Goal: Check status: Check status

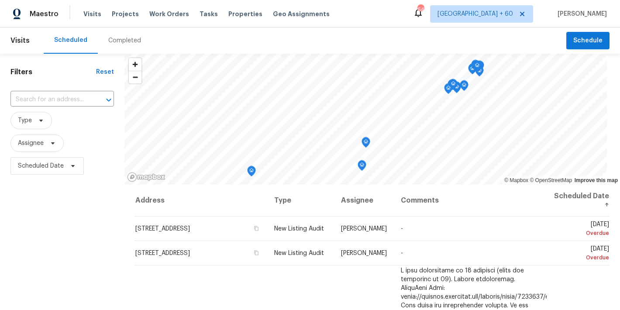
click at [121, 43] on div "Completed" at bounding box center [124, 40] width 33 height 9
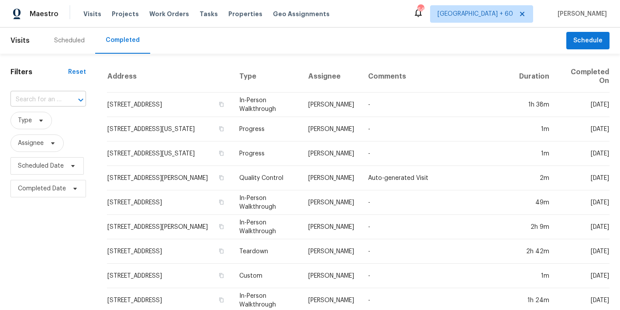
click at [38, 99] on input "text" at bounding box center [35, 100] width 51 height 14
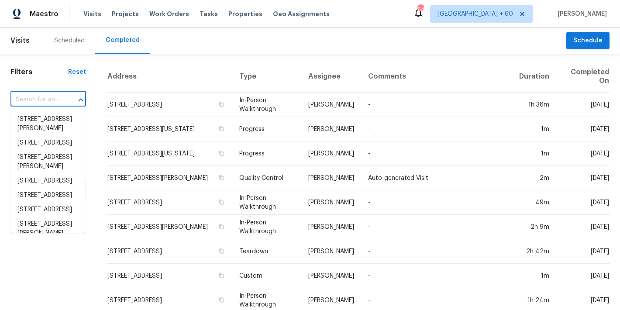
paste input "[STREET_ADDRESS]"
type input "[STREET_ADDRESS]"
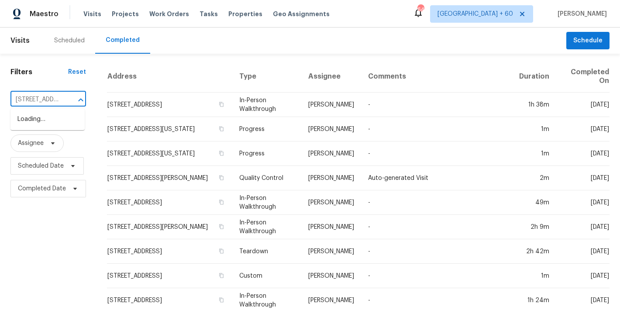
scroll to position [0, 75]
click at [29, 127] on li "[STREET_ADDRESS]" at bounding box center [47, 119] width 74 height 14
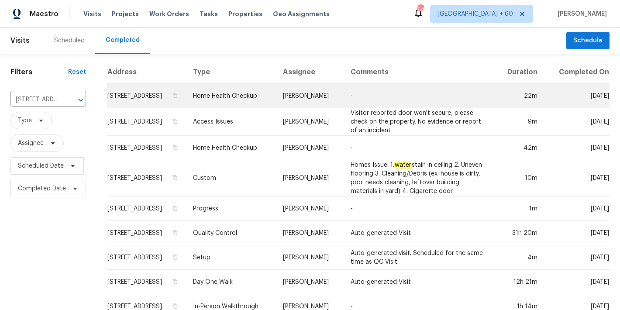
click at [121, 100] on td "[STREET_ADDRESS]" at bounding box center [146, 96] width 79 height 24
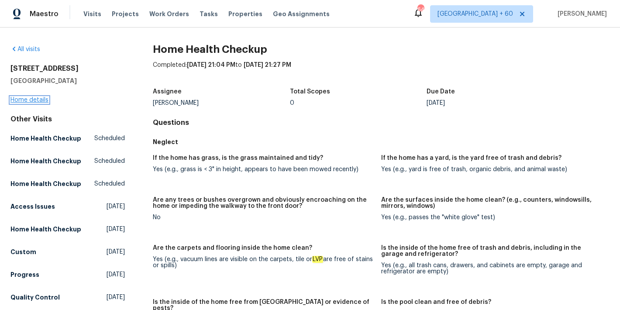
click at [32, 101] on link "Home details" at bounding box center [29, 100] width 38 height 6
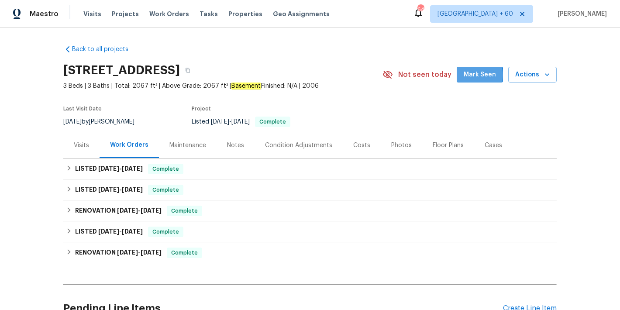
click at [472, 75] on span "Mark Seen" at bounding box center [480, 74] width 32 height 11
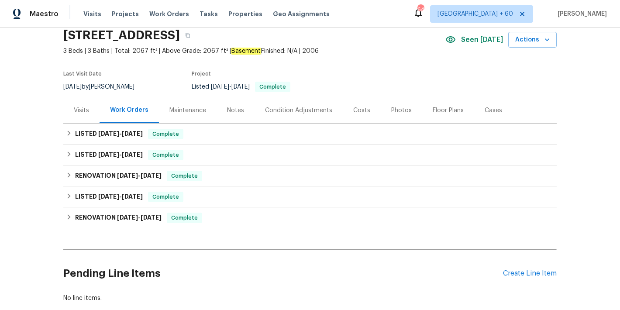
scroll to position [41, 0]
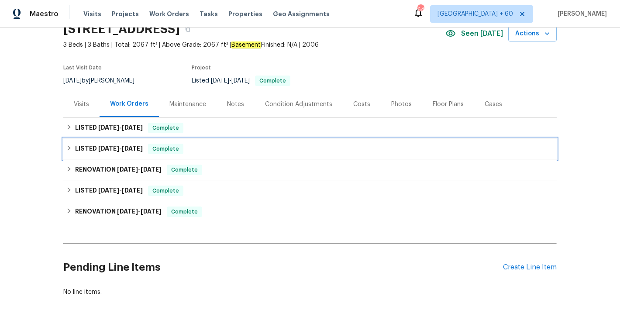
click at [198, 155] on div "LISTED [DATE] - [DATE] Complete" at bounding box center [310, 148] width 494 height 21
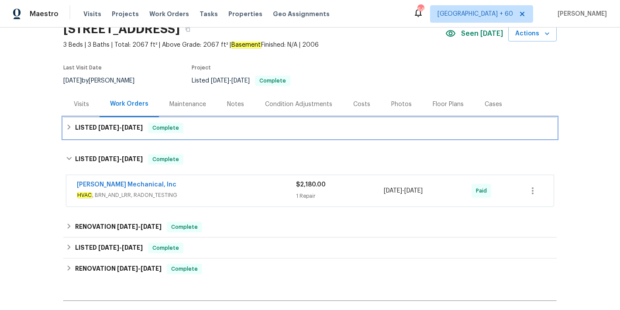
click at [199, 129] on div "LISTED [DATE] - [DATE] Complete" at bounding box center [310, 128] width 488 height 10
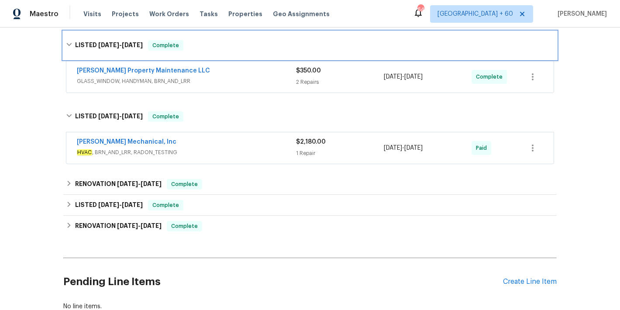
scroll to position [135, 0]
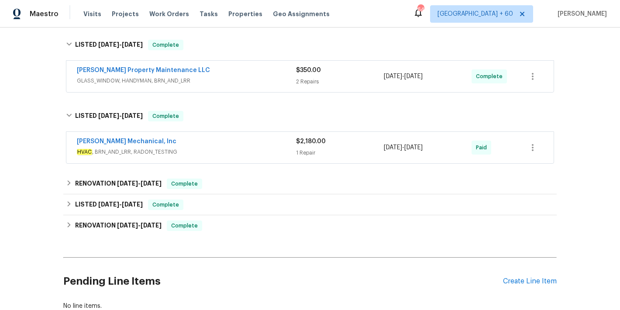
click at [261, 77] on span "GLASS_WINDOW, HANDYMAN, BRN_AND_LRR" at bounding box center [186, 80] width 219 height 9
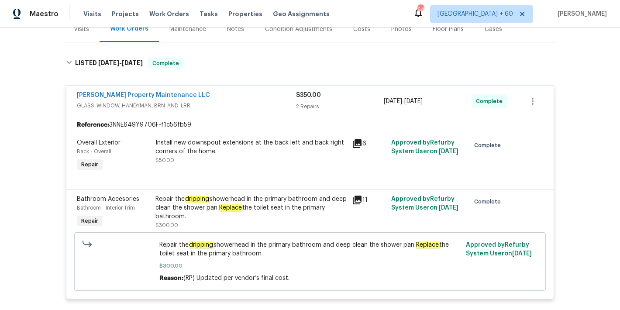
scroll to position [28, 0]
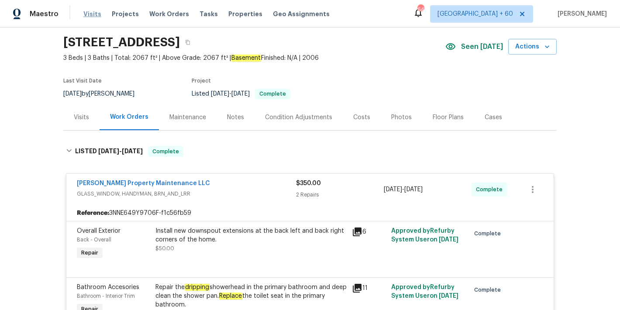
click at [96, 13] on span "Visits" at bounding box center [92, 14] width 18 height 9
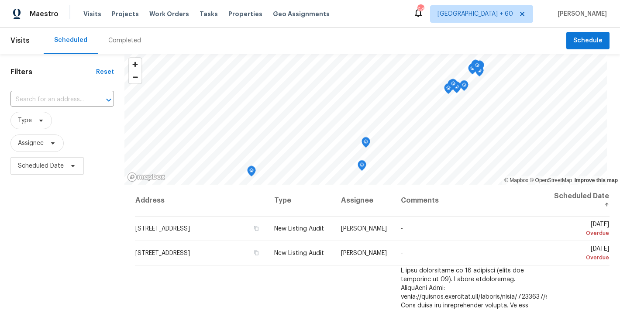
click at [116, 44] on div "Completed" at bounding box center [124, 40] width 33 height 9
